Goal: Transaction & Acquisition: Purchase product/service

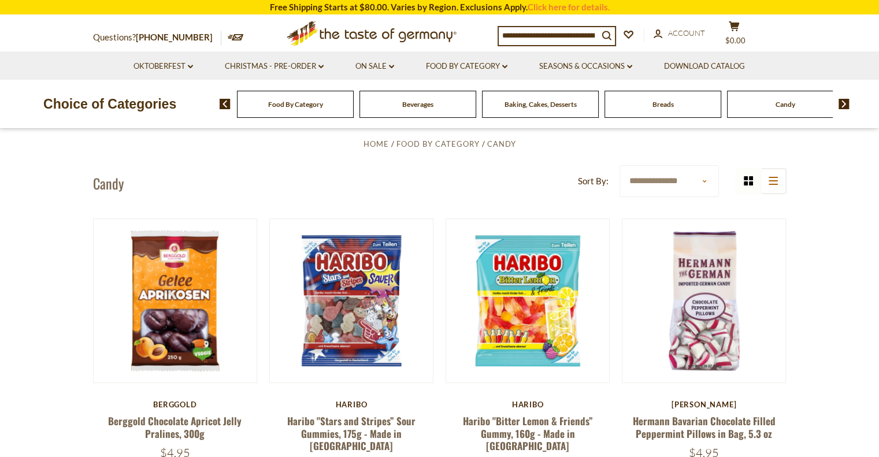
scroll to position [232, 0]
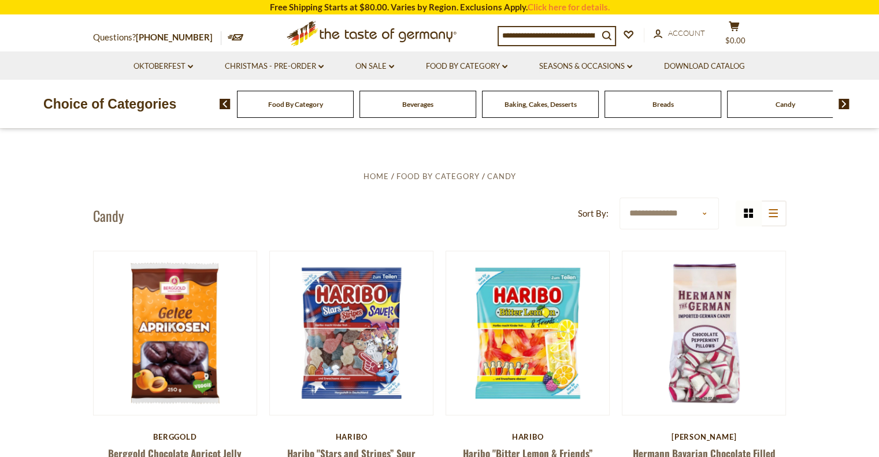
click at [311, 120] on div "Choice of Categories Food By Category Beverages Baking, Cakes, Desserts Breads …" at bounding box center [439, 104] width 879 height 49
click at [311, 105] on span "Food By Category" at bounding box center [295, 104] width 55 height 9
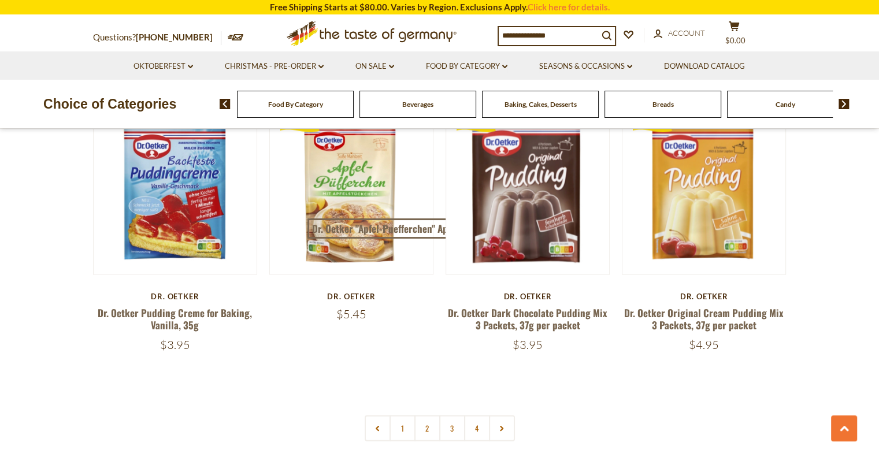
scroll to position [2543, 0]
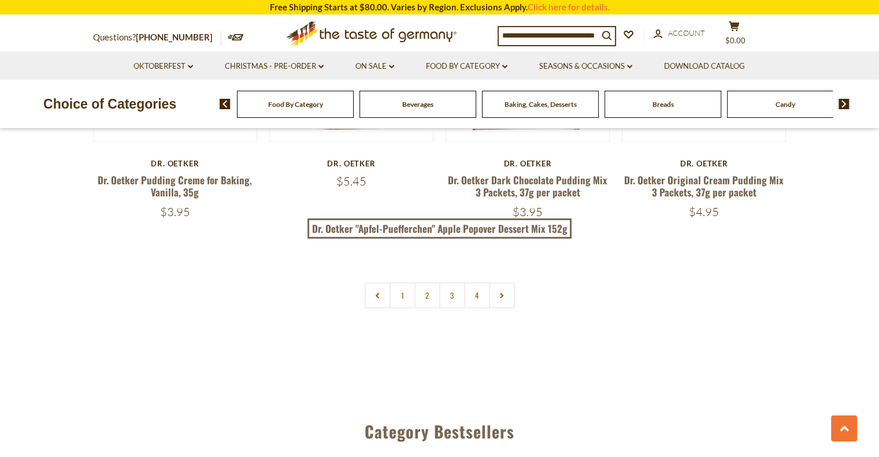
click at [341, 104] on div "Food By Category" at bounding box center [295, 104] width 117 height 27
click at [544, 43] on input at bounding box center [548, 35] width 99 height 16
click at [543, 36] on input at bounding box center [548, 35] width 99 height 16
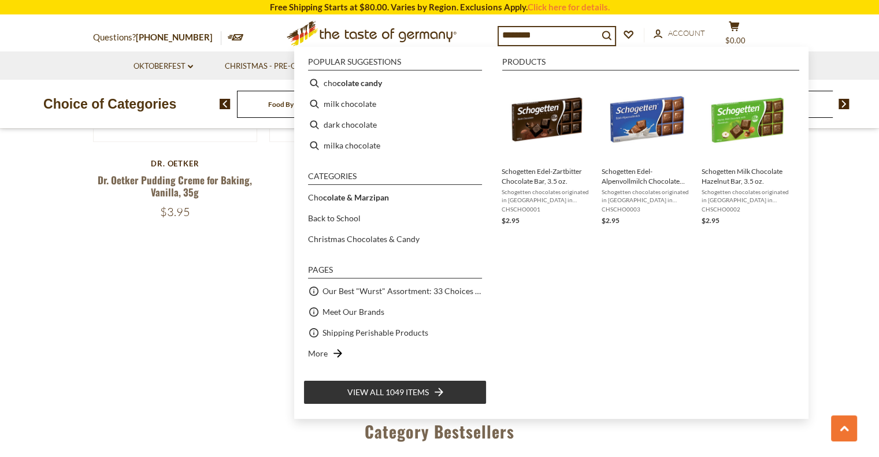
type input "*********"
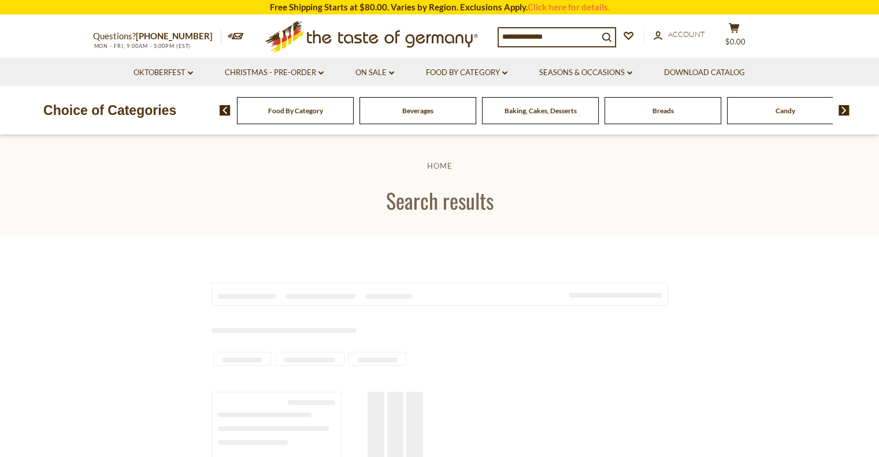
type input "*********"
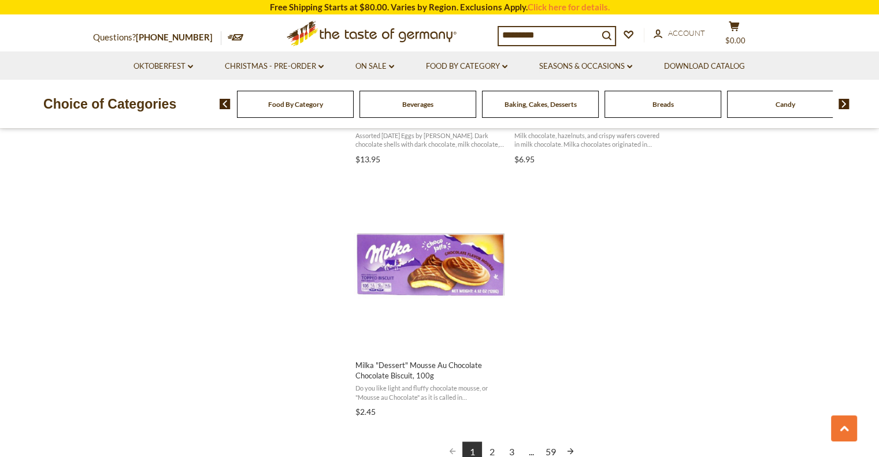
scroll to position [2023, 0]
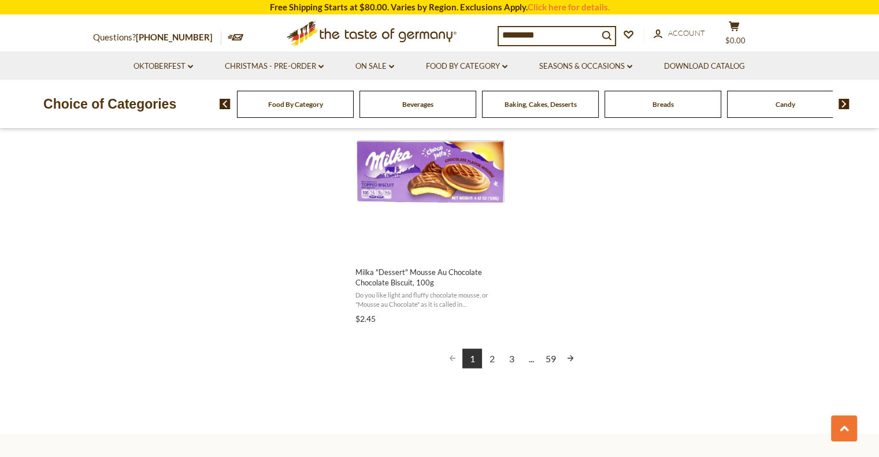
click at [488, 360] on link "2" at bounding box center [492, 358] width 20 height 20
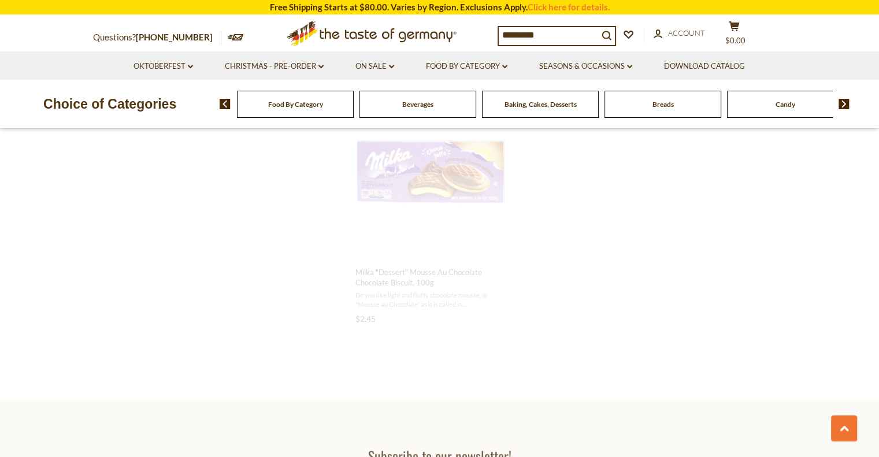
scroll to position [995, 0]
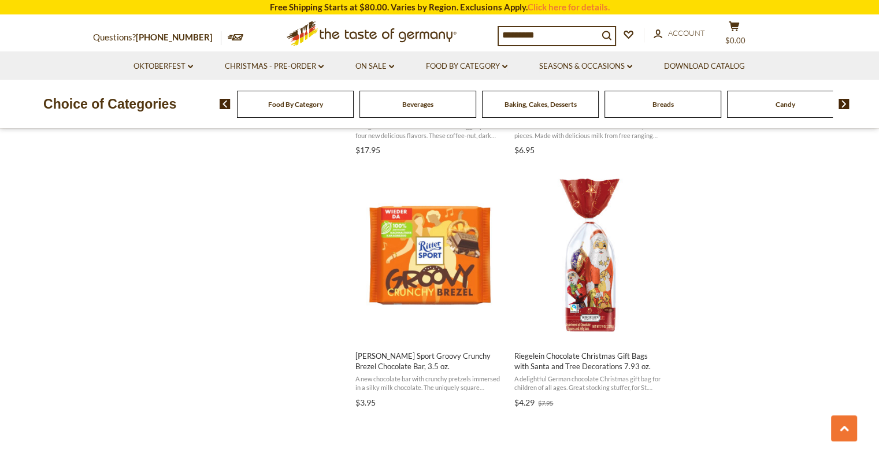
scroll to position [1445, 0]
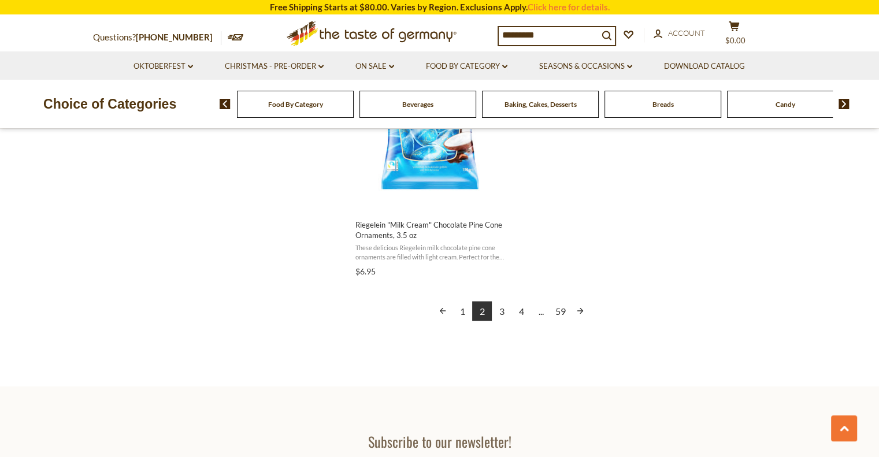
click at [508, 305] on link "3" at bounding box center [502, 311] width 20 height 20
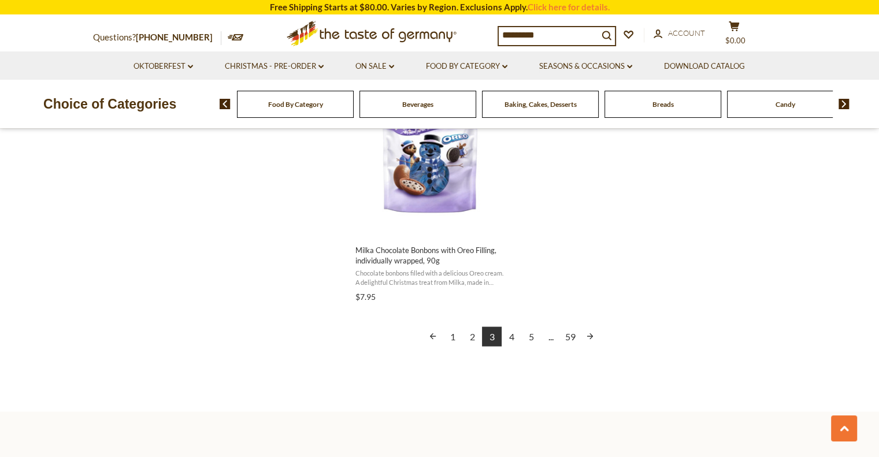
scroll to position [2138, 0]
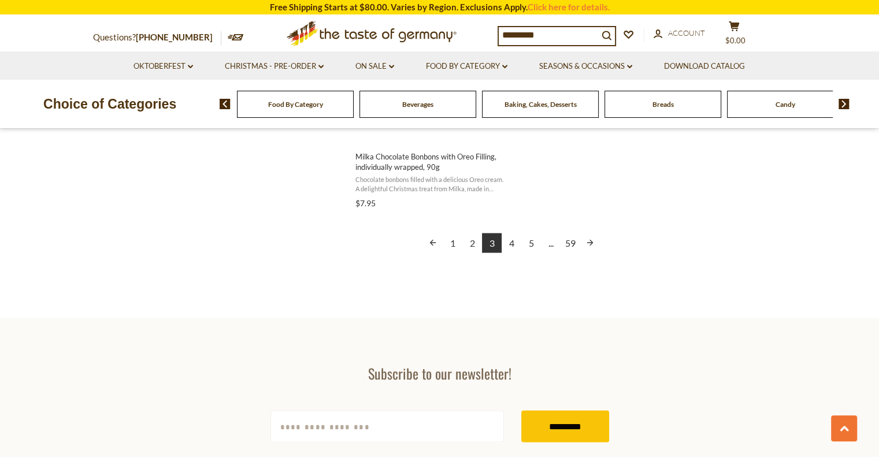
click at [515, 247] on link "4" at bounding box center [512, 243] width 20 height 20
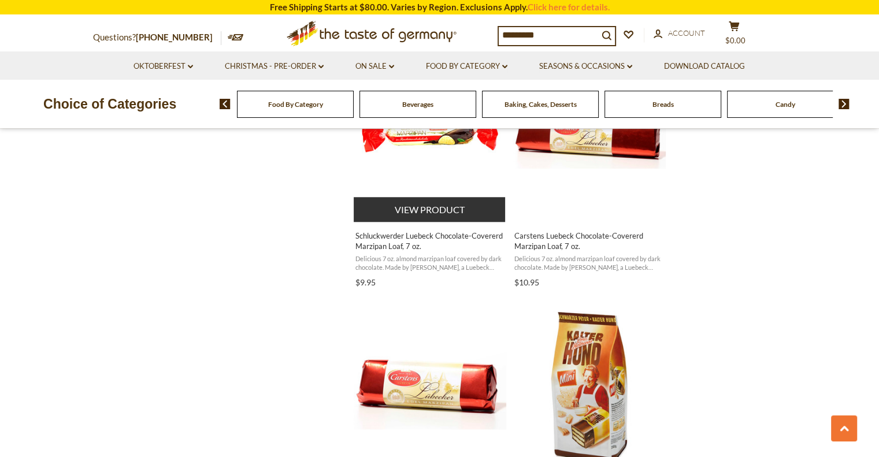
scroll to position [1040, 0]
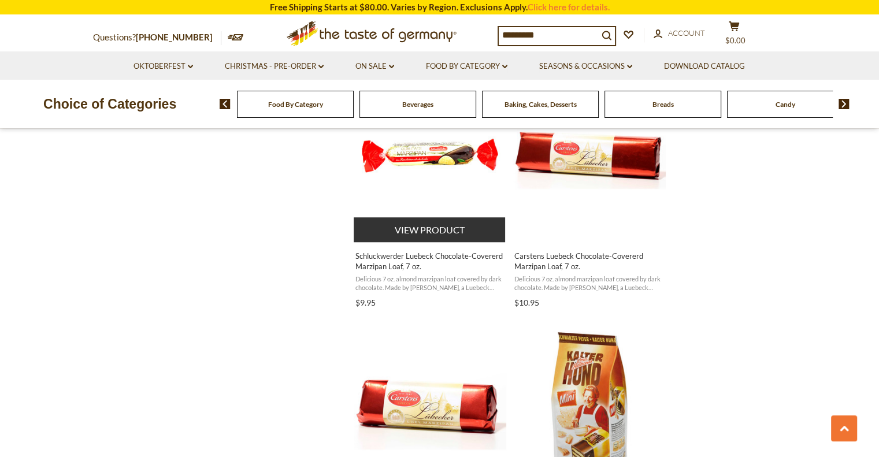
click at [459, 229] on button "View product" at bounding box center [430, 229] width 152 height 25
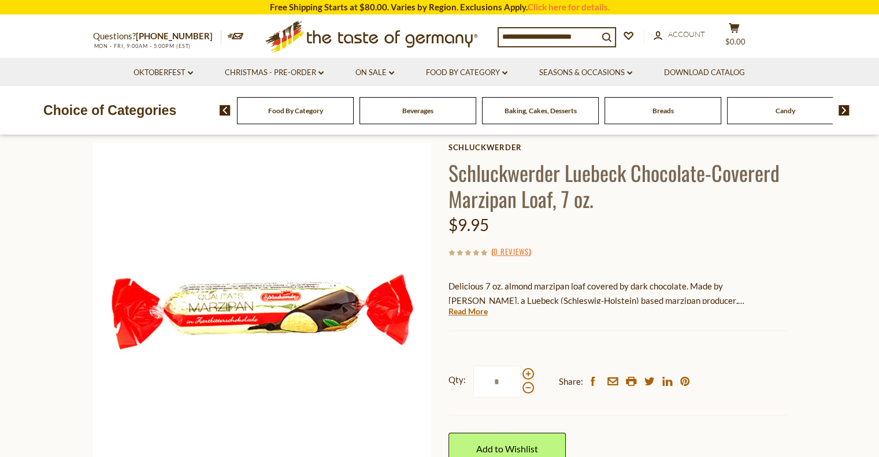
scroll to position [116, 0]
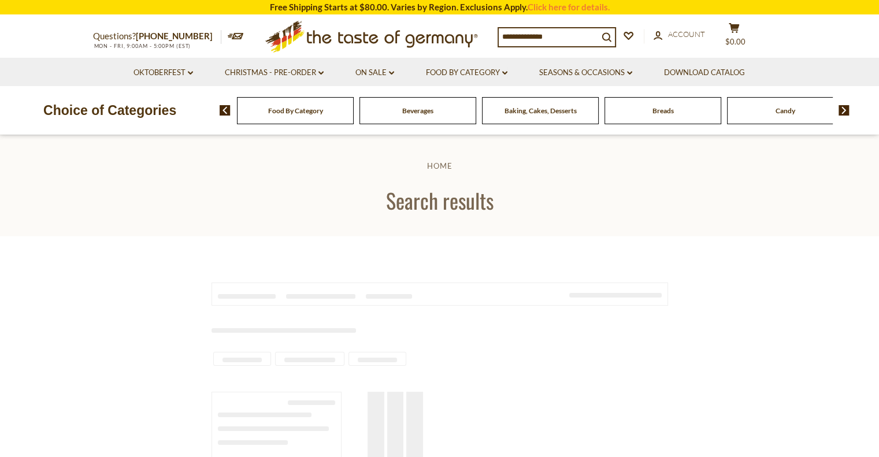
type input "*********"
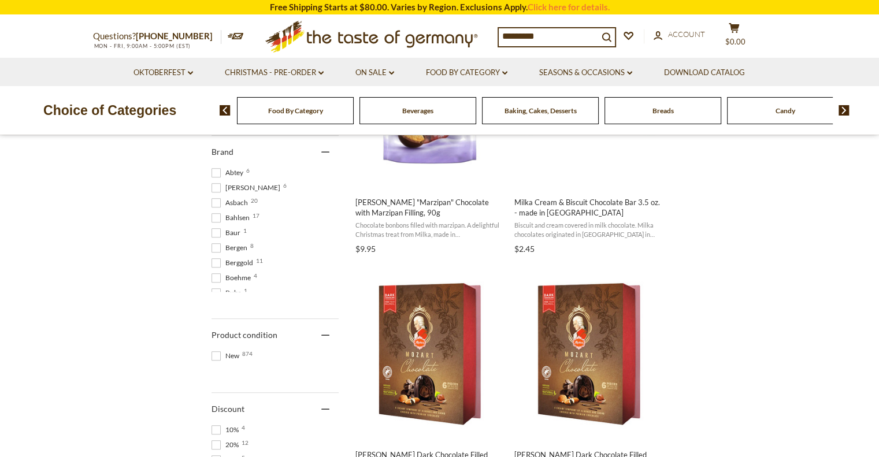
scroll to position [385, 0]
